Goal: Task Accomplishment & Management: Use online tool/utility

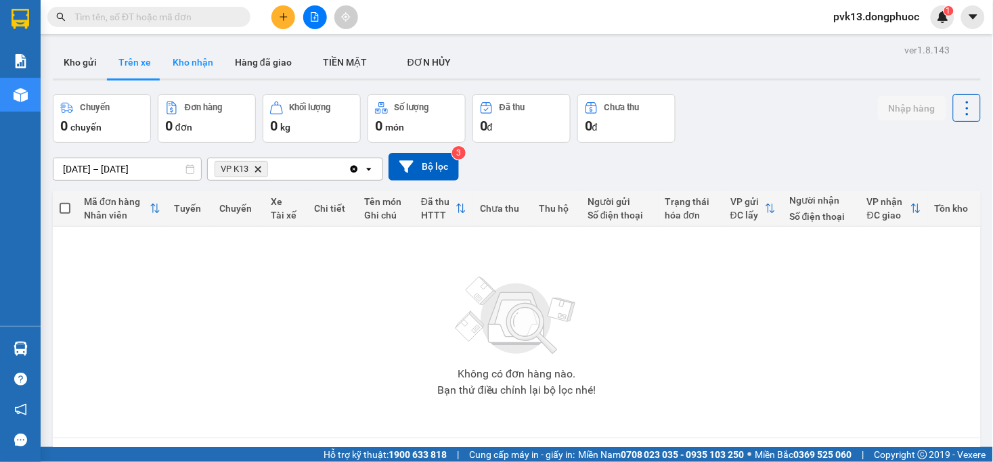
click at [204, 65] on button "Kho nhận" at bounding box center [193, 62] width 62 height 32
type input "[DATE] – [DATE]"
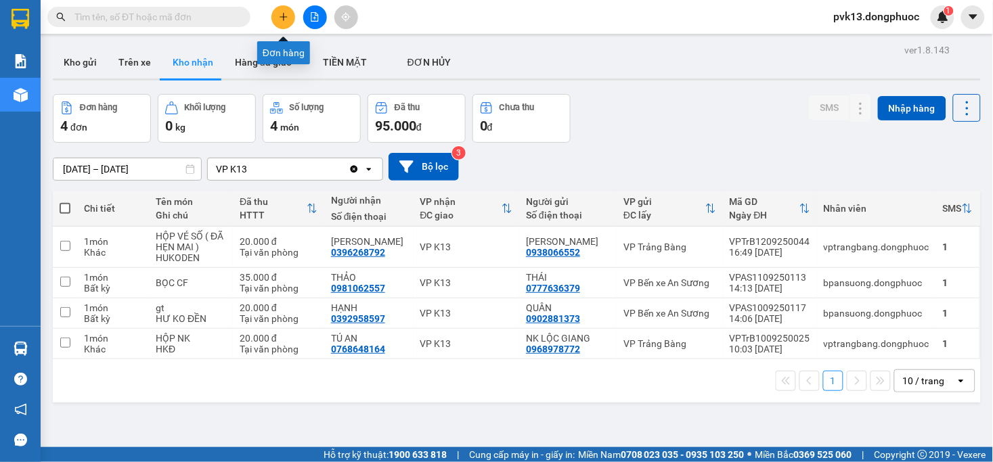
click at [280, 21] on icon "plus" at bounding box center [283, 16] width 9 height 9
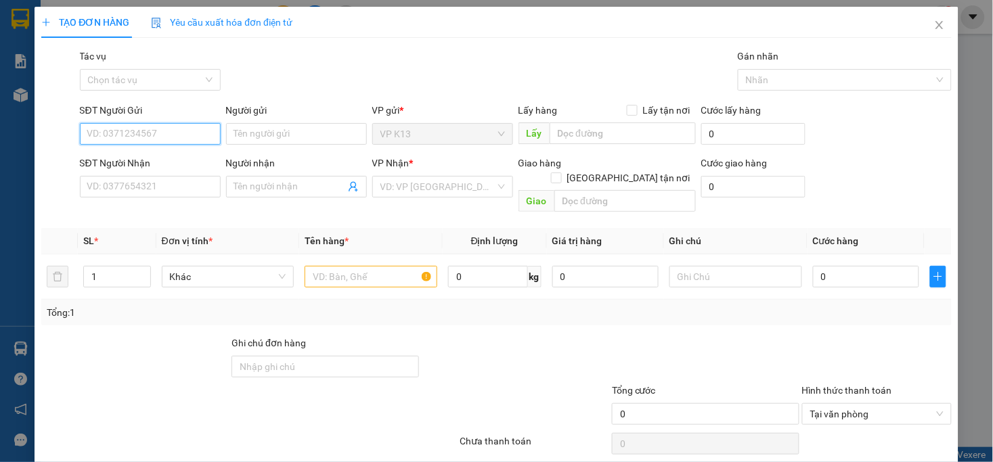
click at [186, 133] on input "SĐT Người Gửi" at bounding box center [150, 134] width 141 height 22
click at [149, 160] on div "0828557557 - [PERSON_NAME]" at bounding box center [153, 161] width 133 height 15
type input "0828557557"
type input "[PERSON_NAME]"
type input "0979371717"
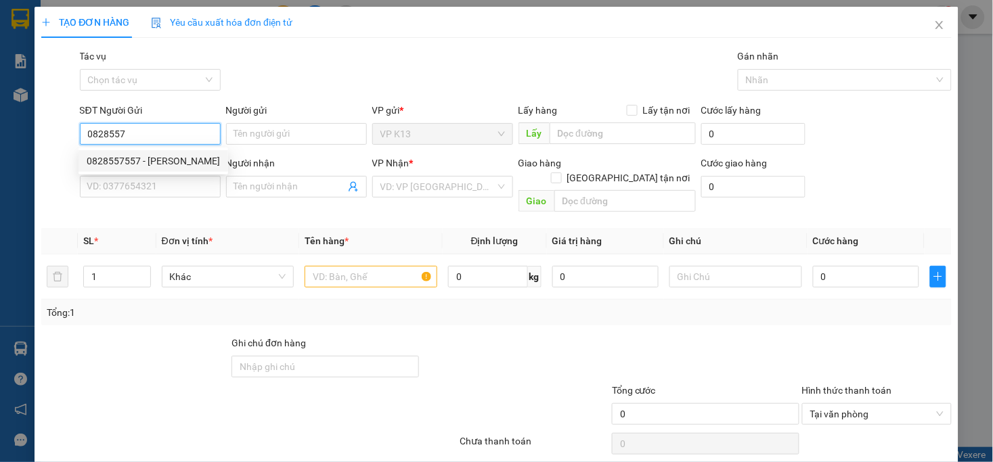
type input "TIỀN TÁO"
type input "20.000"
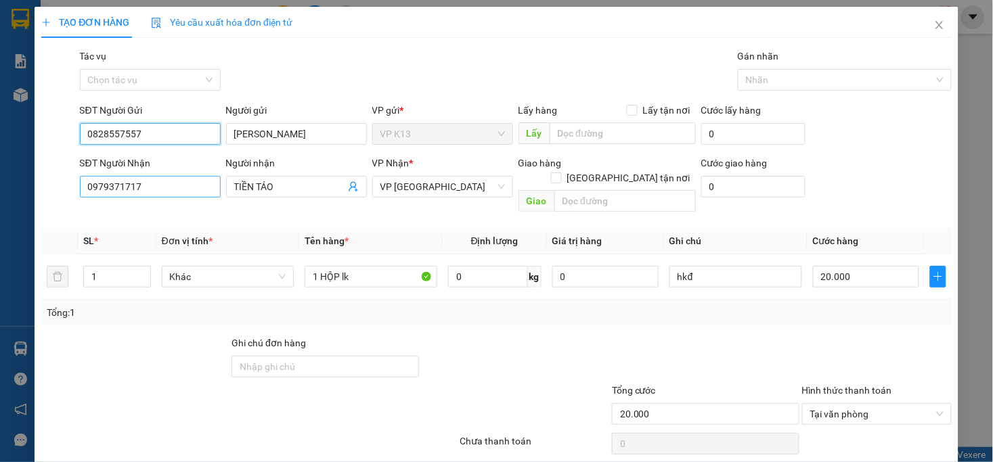
type input "0828557557"
click at [178, 192] on input "0979371717" at bounding box center [150, 187] width 141 height 22
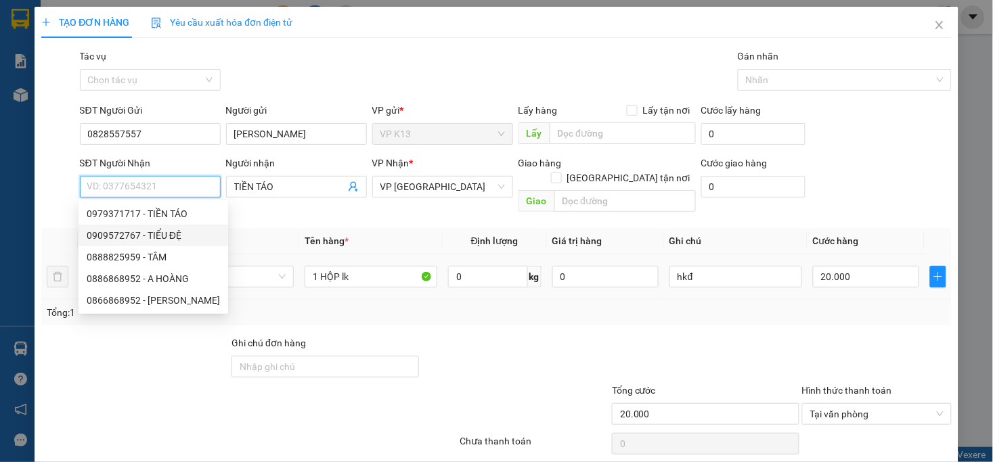
click at [145, 240] on div "0909572767 - TIỂU ĐỆ" at bounding box center [153, 235] width 133 height 15
type input "0909572767"
type input "TIỂU ĐỆ"
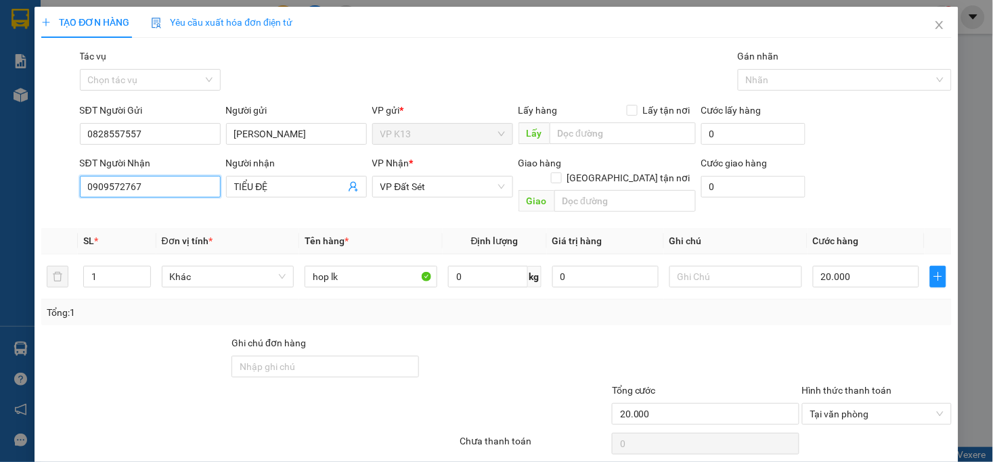
scroll to position [38, 0]
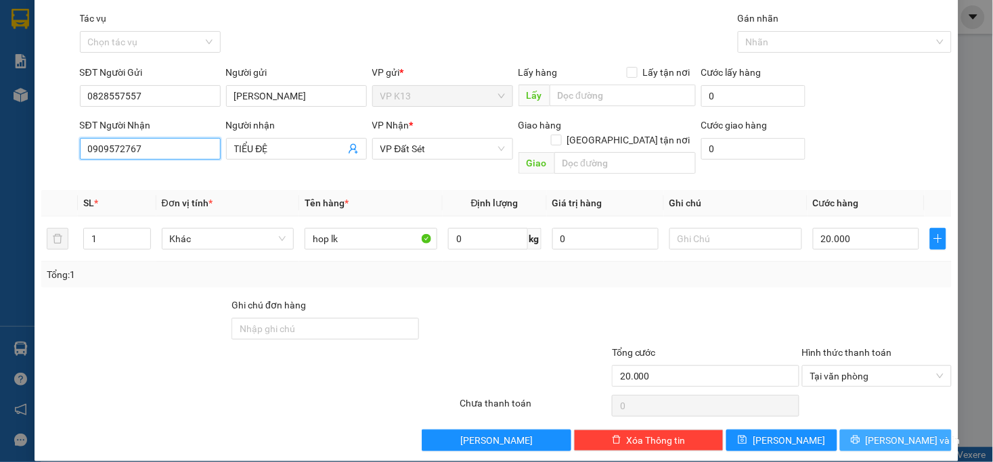
type input "0909572767"
click at [895, 433] on span "[PERSON_NAME] và In" at bounding box center [912, 440] width 95 height 15
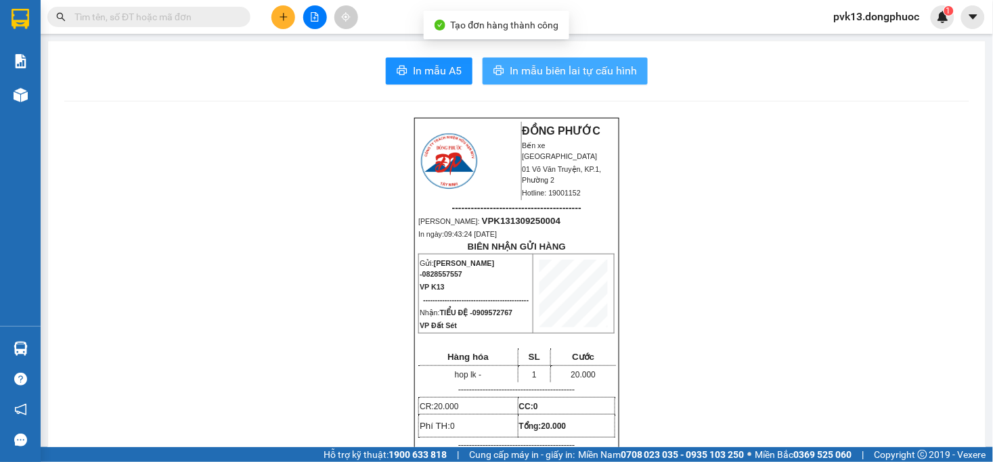
click at [549, 60] on button "In mẫu biên lai tự cấu hình" at bounding box center [564, 71] width 165 height 27
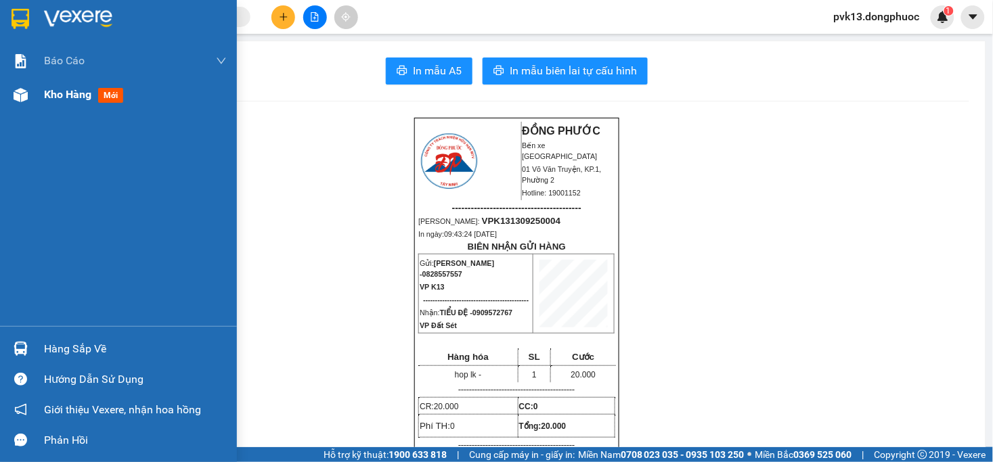
click at [30, 103] on div at bounding box center [21, 95] width 24 height 24
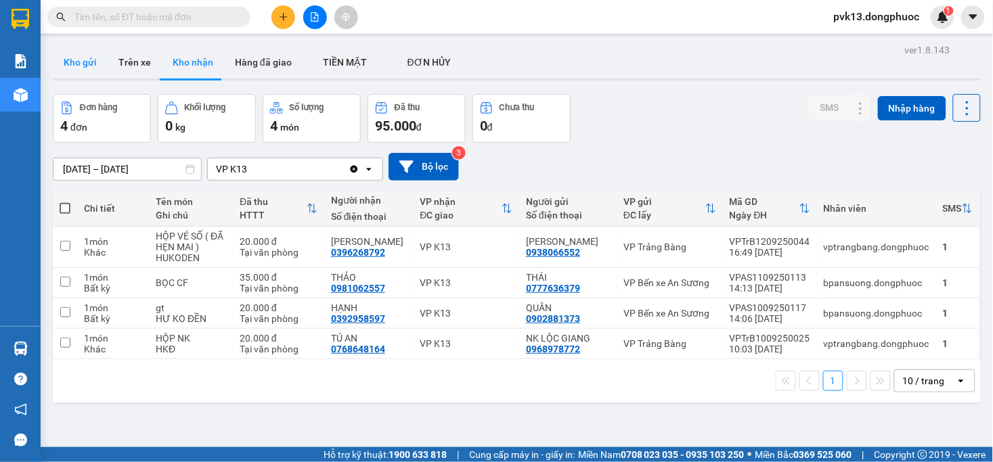
click at [68, 72] on button "Kho gửi" at bounding box center [80, 62] width 55 height 32
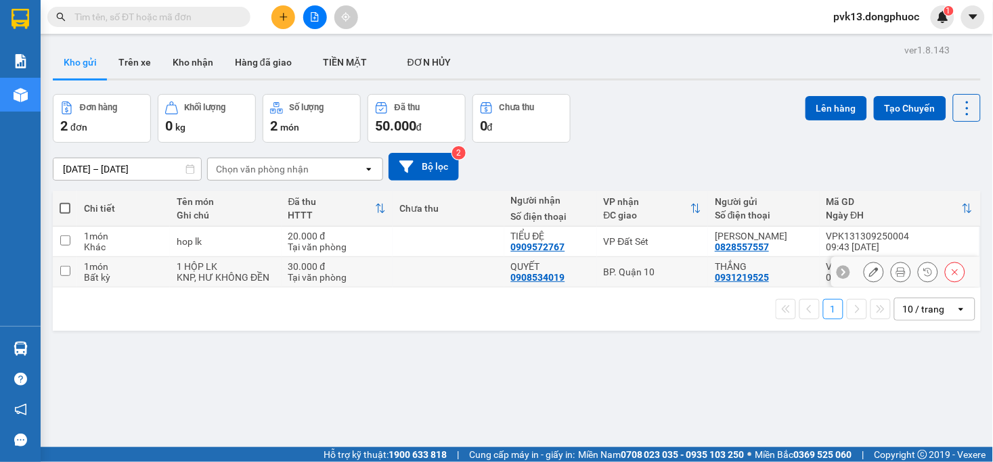
click at [386, 279] on td "30.000 đ Tại văn phòng" at bounding box center [337, 272] width 112 height 30
checkbox input "true"
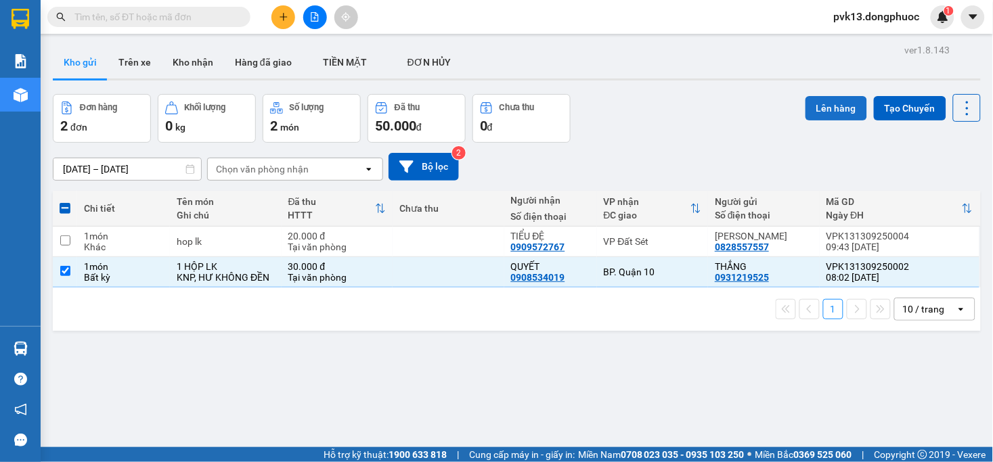
drag, startPoint x: 821, startPoint y: 108, endPoint x: 806, endPoint y: 102, distance: 16.7
click at [820, 108] on button "Lên hàng" at bounding box center [836, 108] width 62 height 24
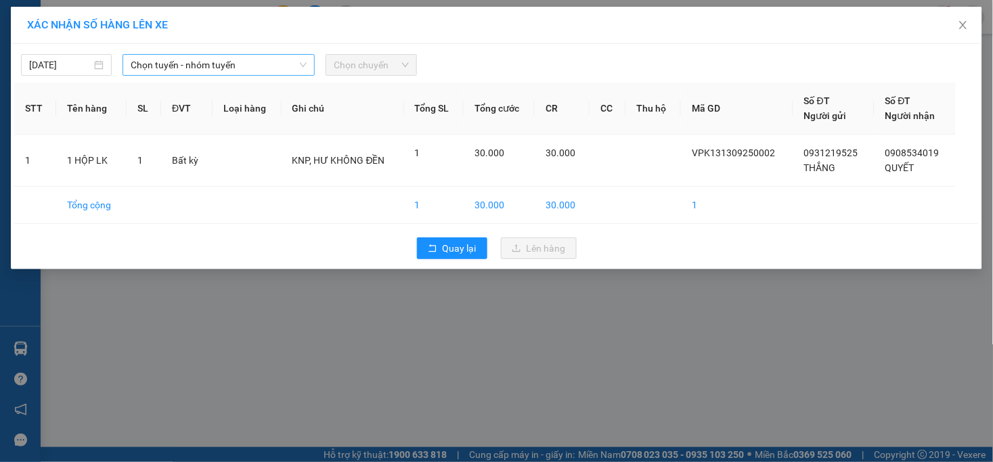
click at [154, 65] on span "Chọn tuyến - nhóm tuyến" at bounding box center [219, 65] width 176 height 20
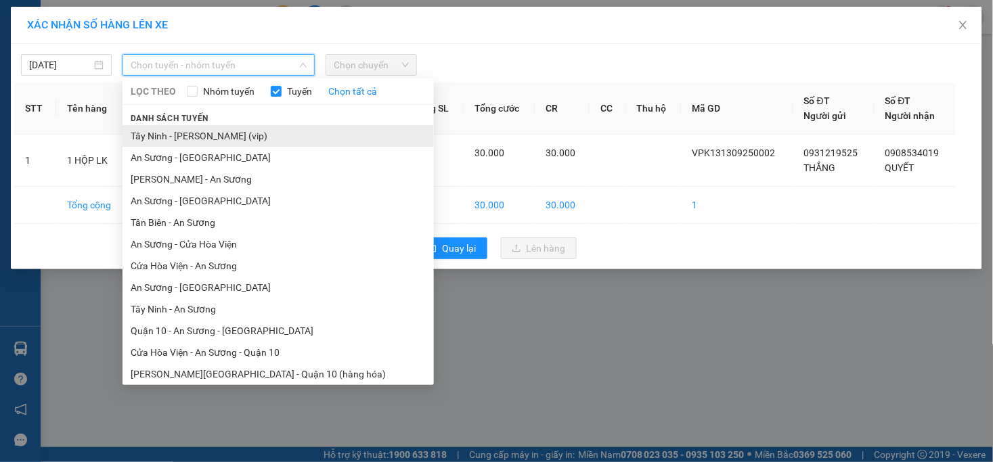
click at [173, 137] on li "Tây Ninh - [PERSON_NAME] (vip)" at bounding box center [277, 136] width 311 height 22
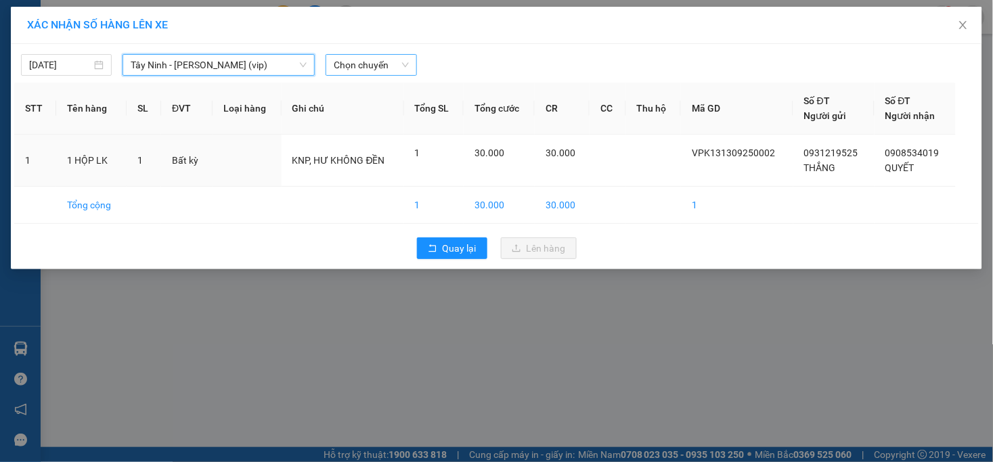
click at [368, 64] on span "Chọn chuyến" at bounding box center [371, 65] width 74 height 20
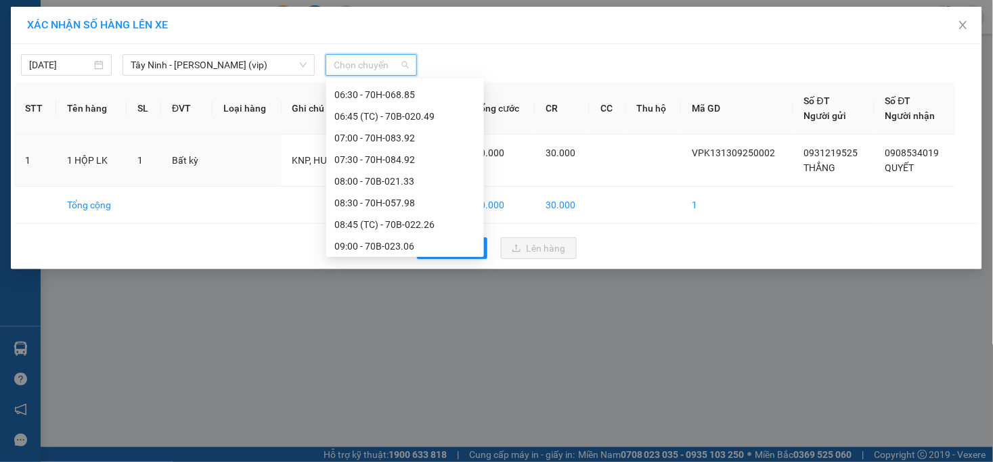
scroll to position [376, 0]
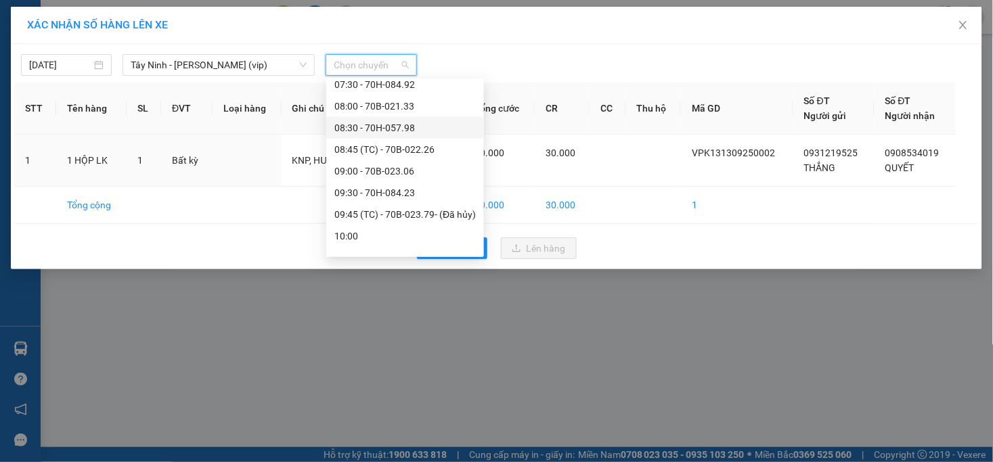
click at [392, 127] on div "08:30 - 70H-057.98" at bounding box center [404, 127] width 141 height 15
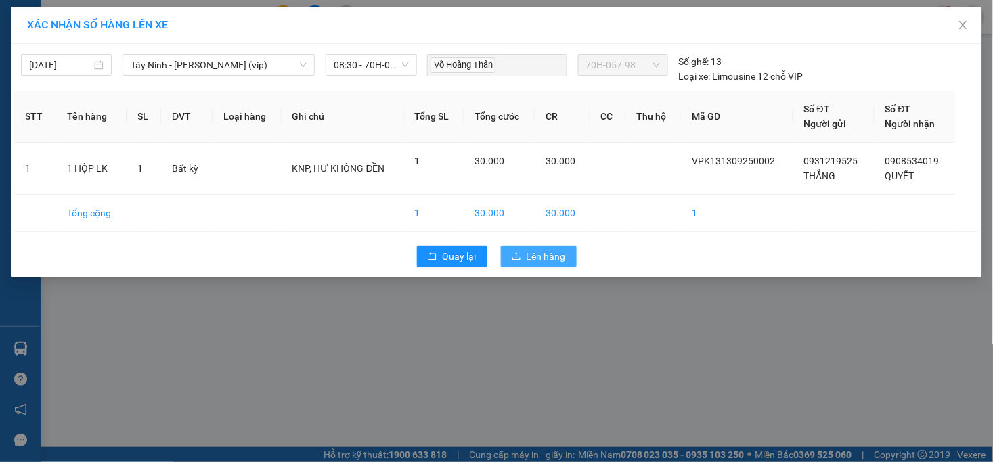
click at [559, 253] on span "Lên hàng" at bounding box center [545, 256] width 39 height 15
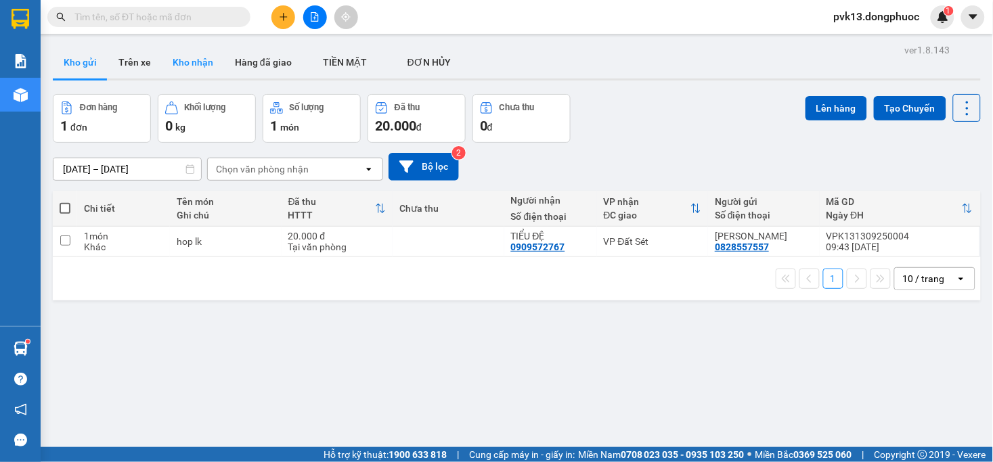
click at [177, 68] on button "Kho nhận" at bounding box center [193, 62] width 62 height 32
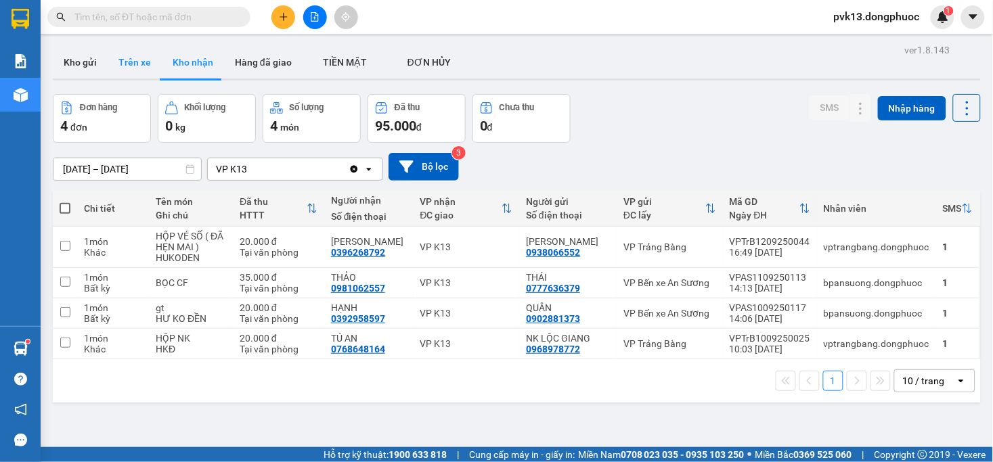
click at [133, 64] on button "Trên xe" at bounding box center [135, 62] width 54 height 32
type input "[DATE] – [DATE]"
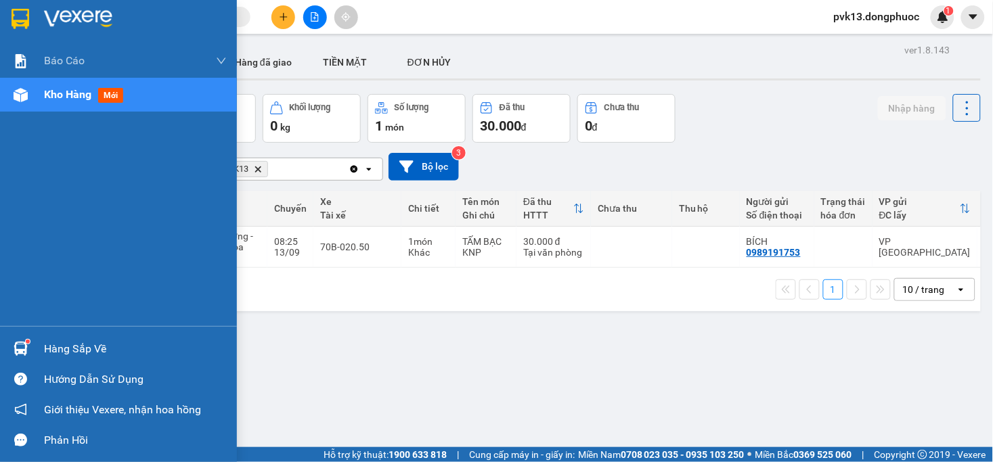
click at [39, 350] on div "Hàng sắp về" at bounding box center [118, 349] width 237 height 30
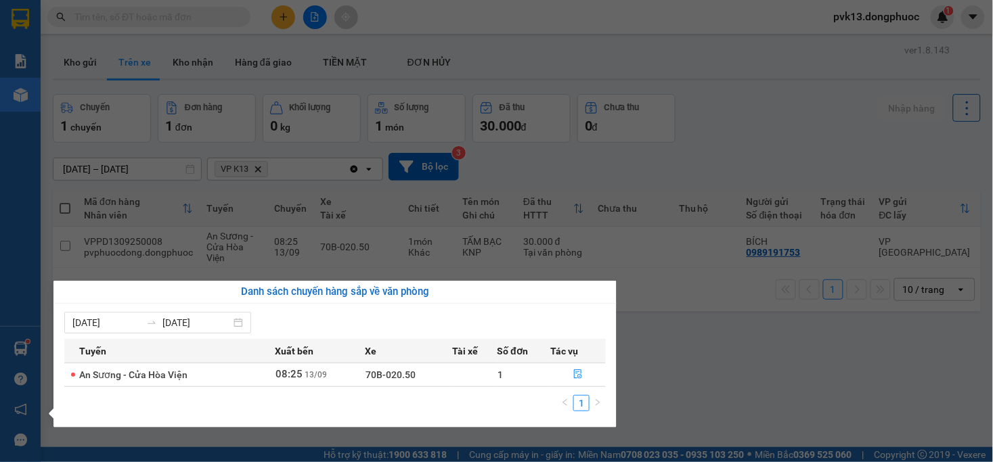
click at [786, 382] on section "Kết quả tìm kiếm ( 0 ) Bộ lọc No Data pvk13.dongphuoc 1 Báo cáo Mẫu 1: Báo cáo …" at bounding box center [496, 231] width 993 height 462
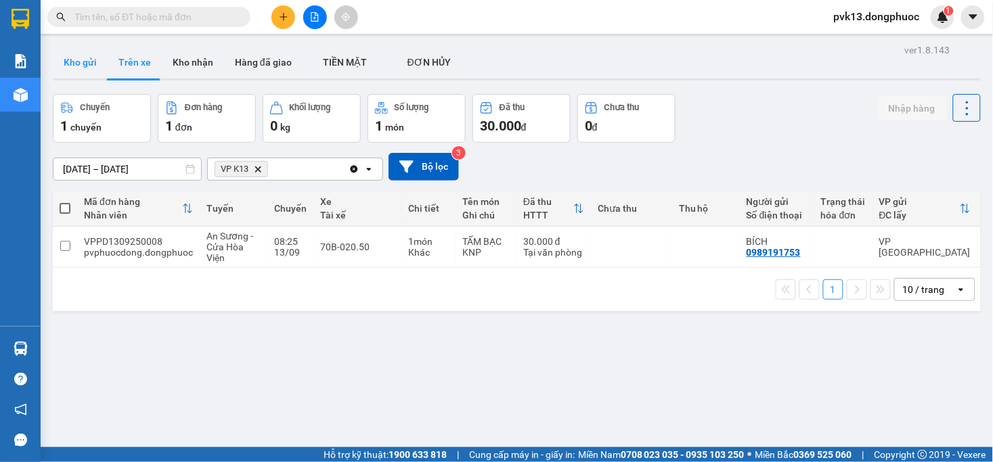
click at [79, 62] on button "Kho gửi" at bounding box center [80, 62] width 55 height 32
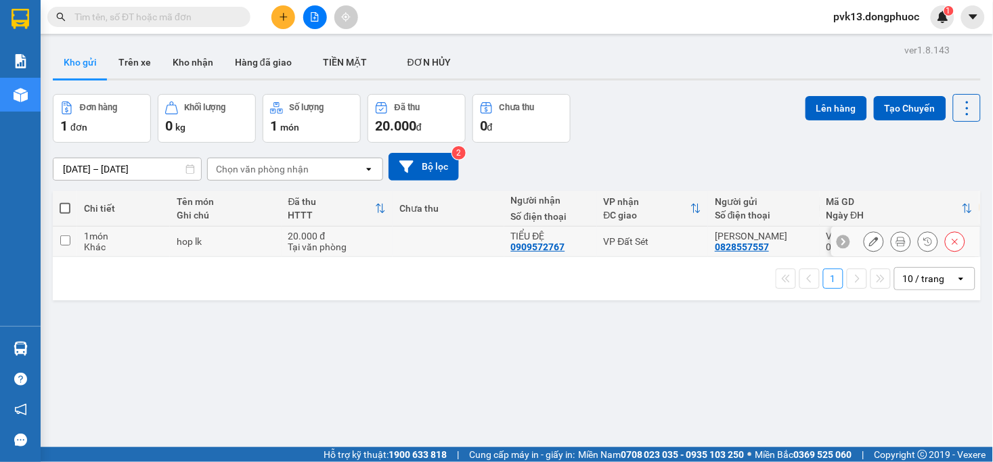
click at [404, 239] on td at bounding box center [448, 242] width 112 height 30
checkbox input "true"
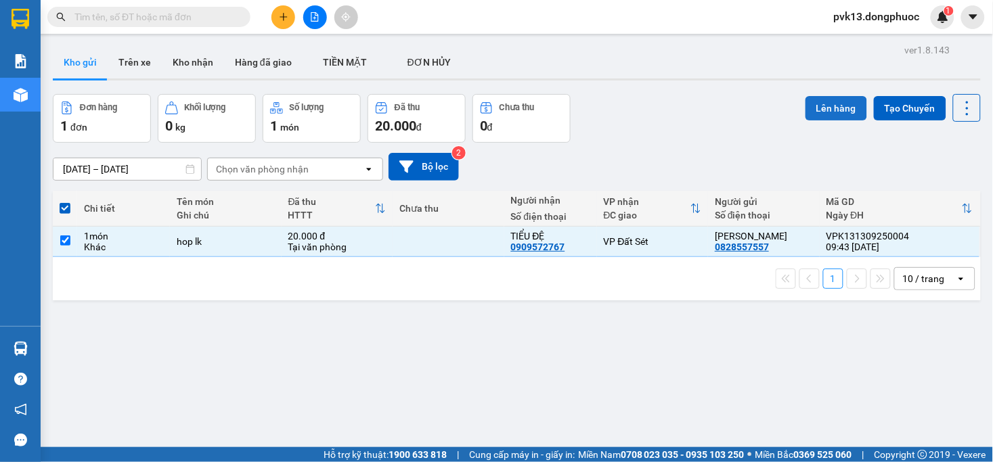
click at [813, 101] on button "Lên hàng" at bounding box center [836, 108] width 62 height 24
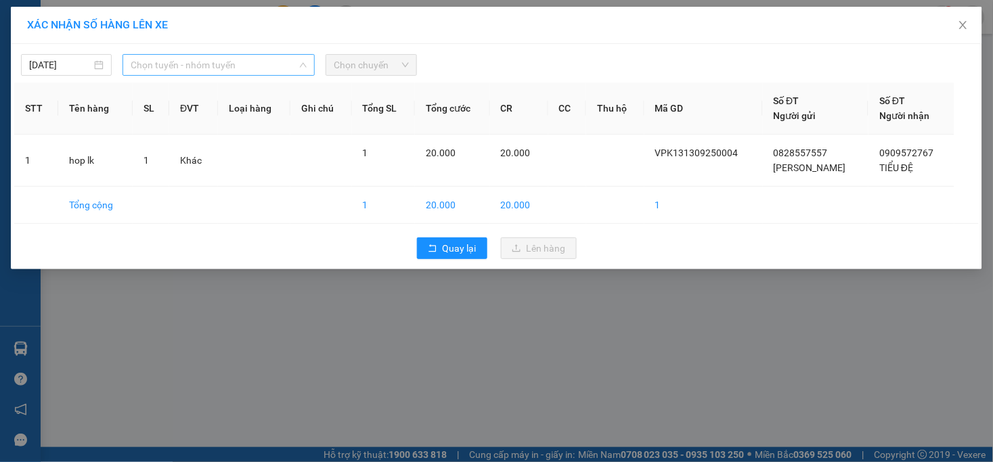
click at [192, 66] on span "Chọn tuyến - nhóm tuyến" at bounding box center [219, 65] width 176 height 20
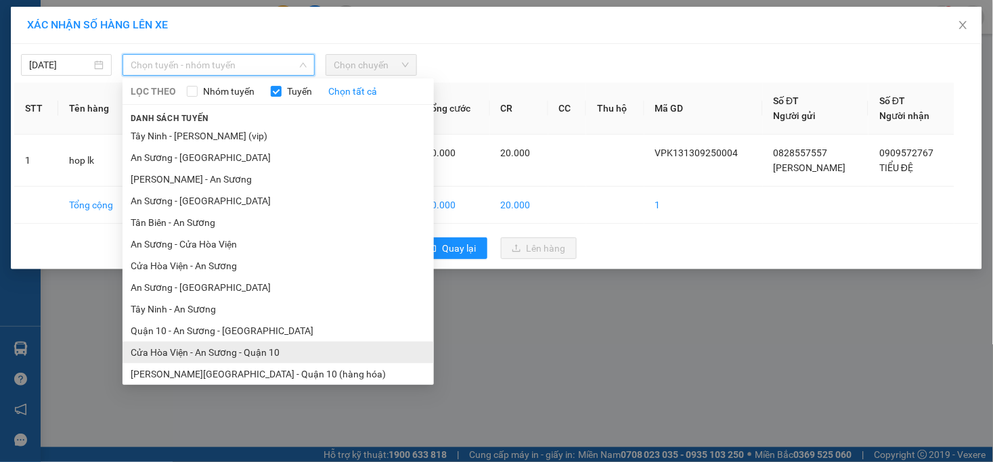
click at [205, 354] on li "Cửa Hòa Viện - An Sương - Quận 10" at bounding box center [277, 353] width 311 height 22
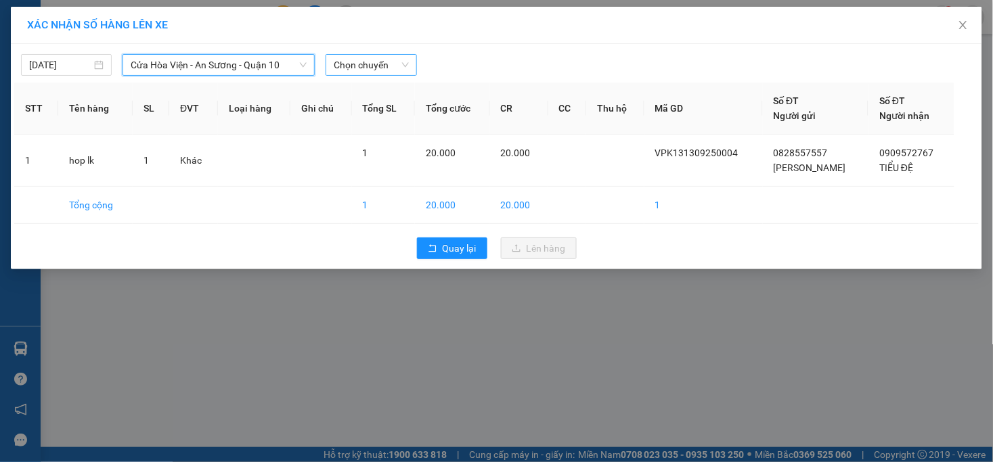
click at [360, 64] on span "Chọn chuyến" at bounding box center [371, 65] width 74 height 20
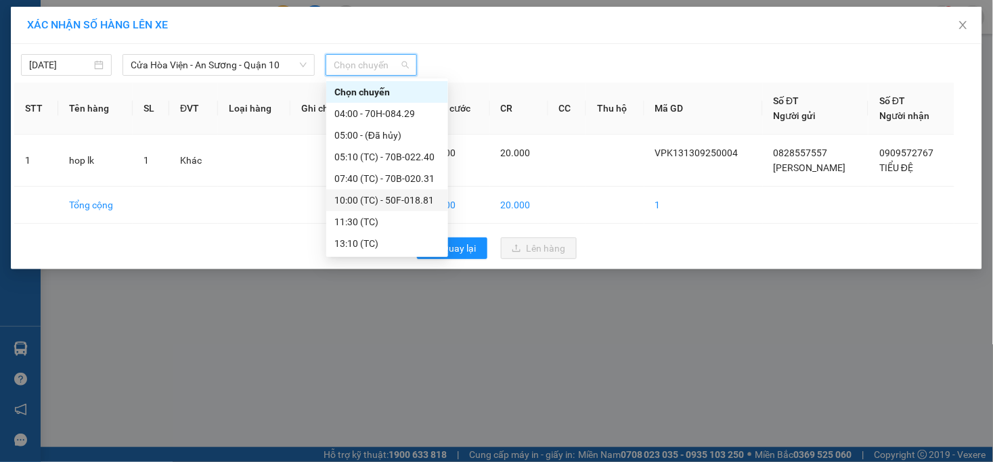
click at [390, 200] on div "10:00 (TC) - 50F-018.81" at bounding box center [387, 200] width 106 height 15
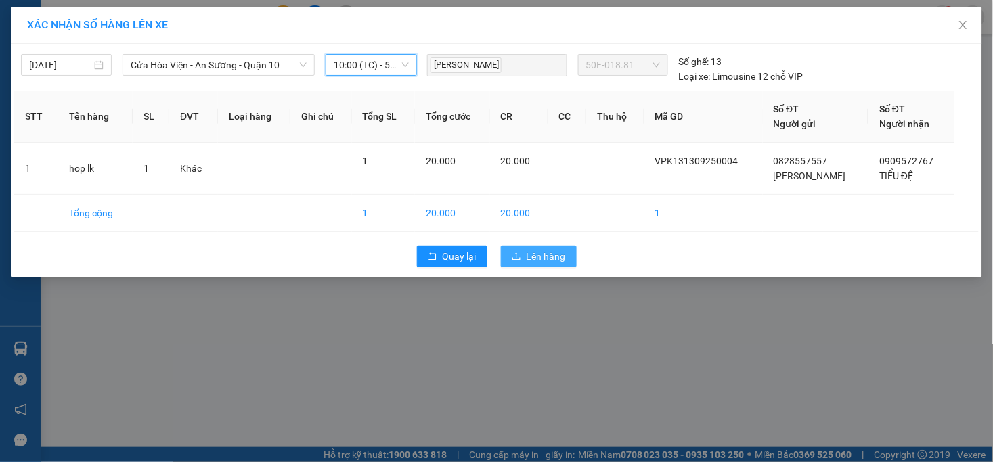
click at [550, 261] on span "Lên hàng" at bounding box center [545, 256] width 39 height 15
